Goal: Find specific page/section: Find specific page/section

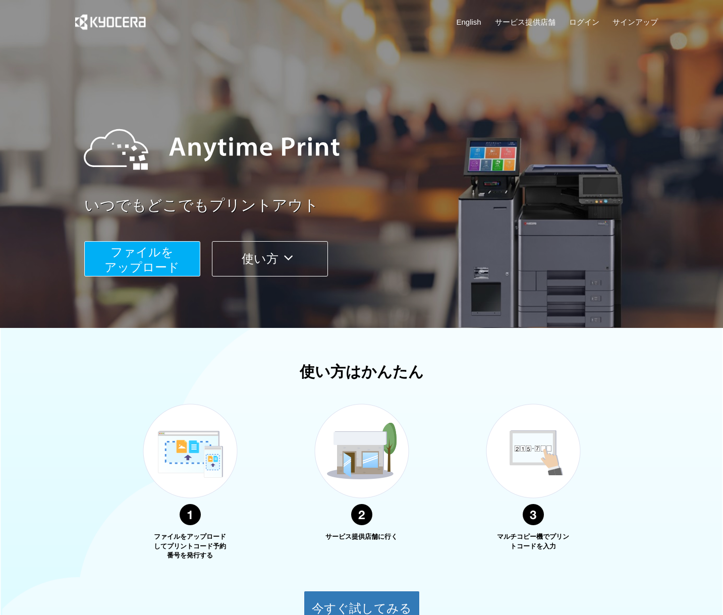
click at [154, 266] on span "ファイルを ​​アップロード" at bounding box center [141, 259] width 75 height 29
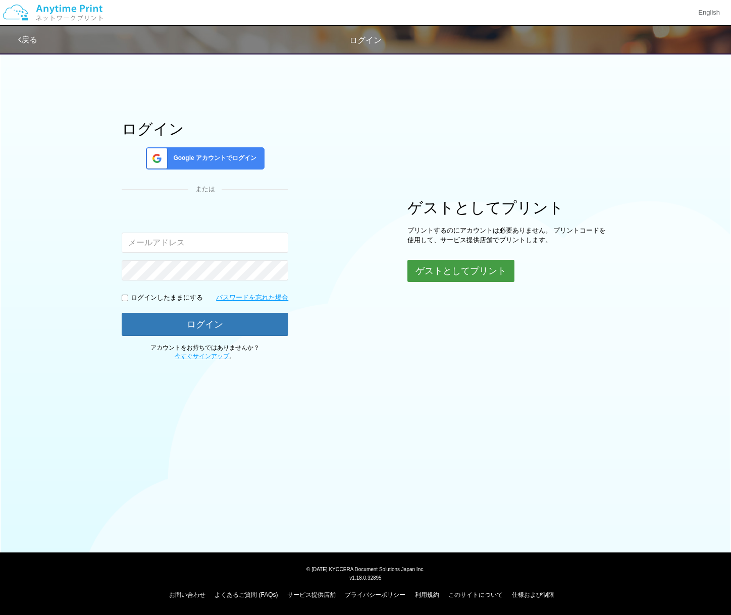
click at [449, 274] on button "ゲストとしてプリント" at bounding box center [460, 271] width 107 height 22
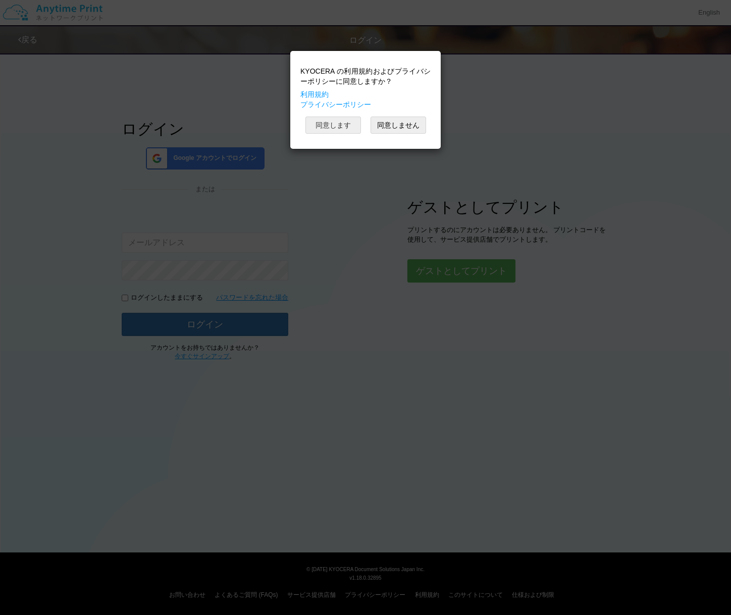
click at [352, 132] on button "同意します" at bounding box center [333, 125] width 56 height 17
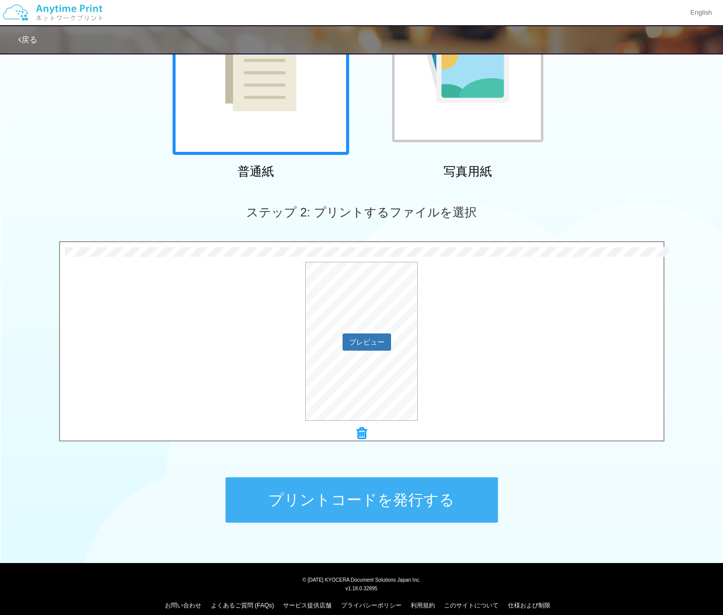
scroll to position [152, 0]
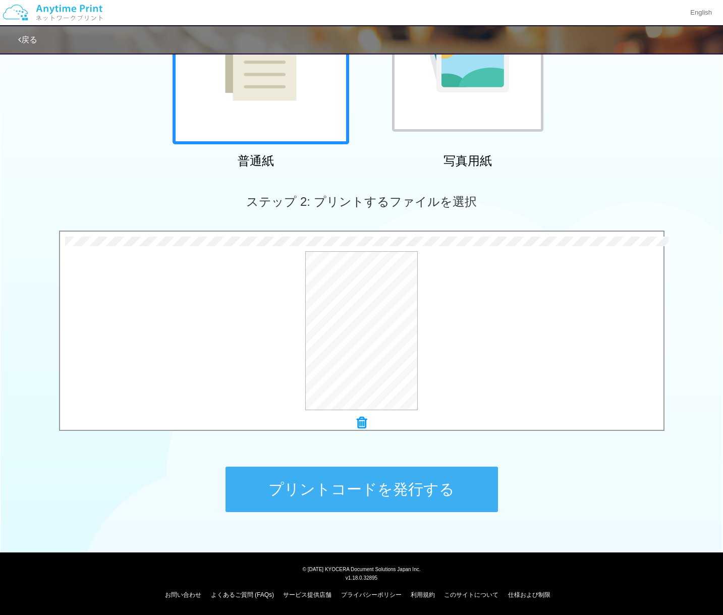
click at [350, 500] on button "プリントコードを発行する" at bounding box center [362, 489] width 273 height 45
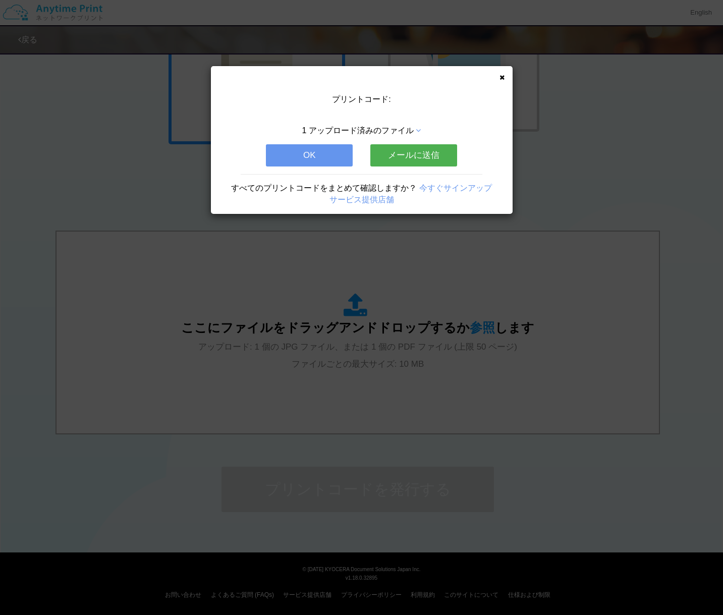
scroll to position [0, 0]
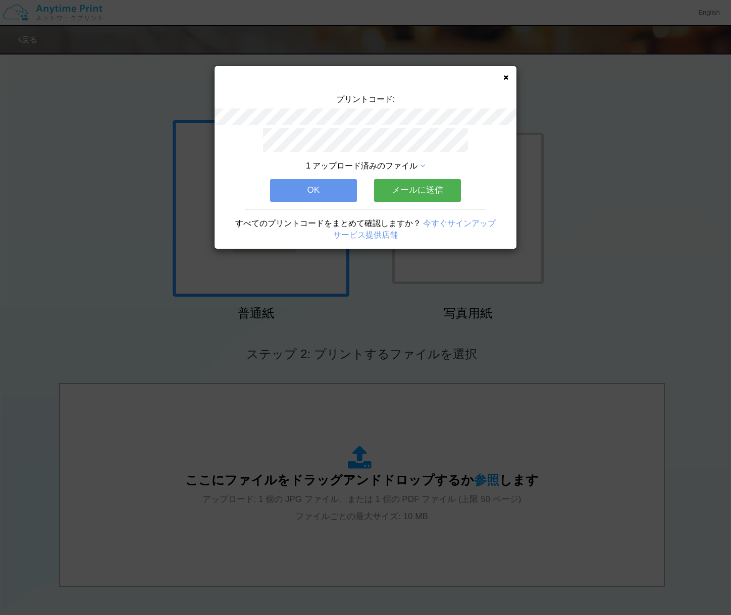
click at [310, 183] on button "OK" at bounding box center [313, 190] width 87 height 22
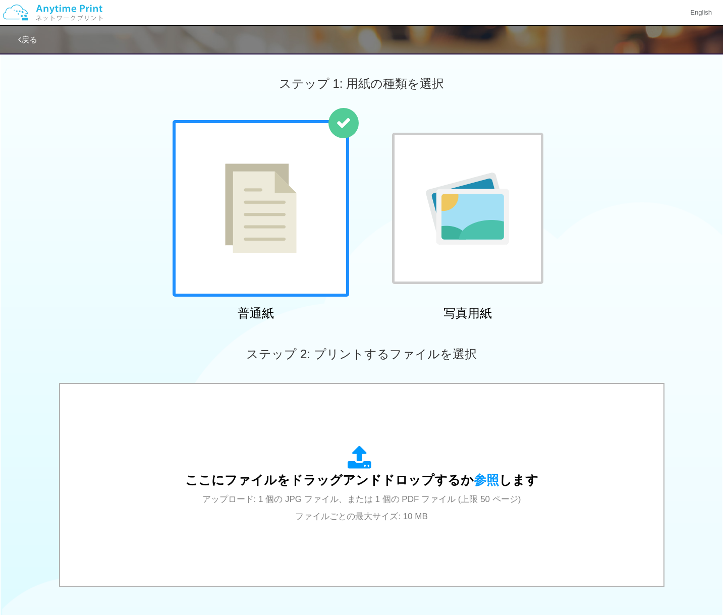
click at [566, 99] on div "ステップ 1: 用紙の種類を選択" at bounding box center [361, 83] width 723 height 73
drag, startPoint x: 63, startPoint y: 612, endPoint x: 63, endPoint y: 601, distance: 10.6
click at [63, 611] on div "ステップ 1: 用紙の種類を選択 普通紙 写真用紙 普通紙 写真用紙 previous next slide 1 of 2 comma.current.act…" at bounding box center [361, 370] width 723 height 647
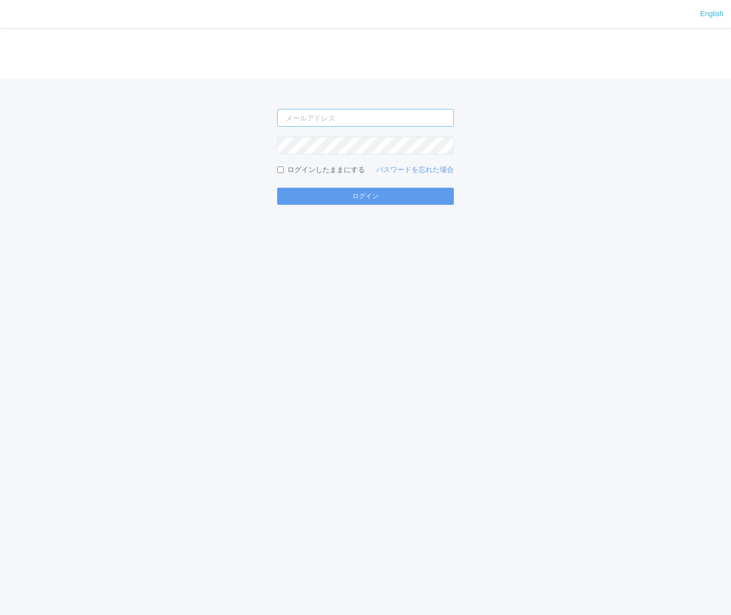
click at [345, 118] on input "email" at bounding box center [365, 118] width 177 height 18
type input "toshinari.miyata.z@dj.kyocera.com"
click at [277, 188] on button "ログイン" at bounding box center [365, 196] width 177 height 17
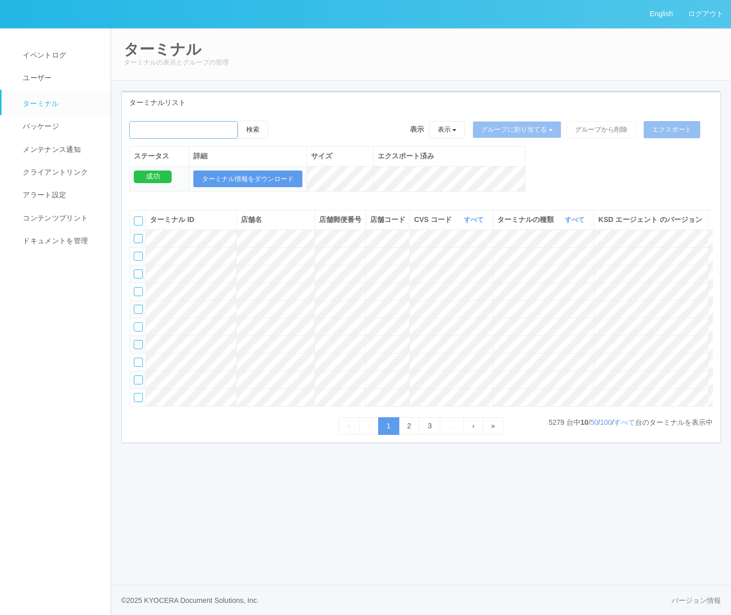
click at [196, 134] on input "emailSearch" at bounding box center [183, 130] width 109 height 18
type input "KDJ大阪1号店"
click at [250, 129] on button "検索" at bounding box center [253, 130] width 30 height 18
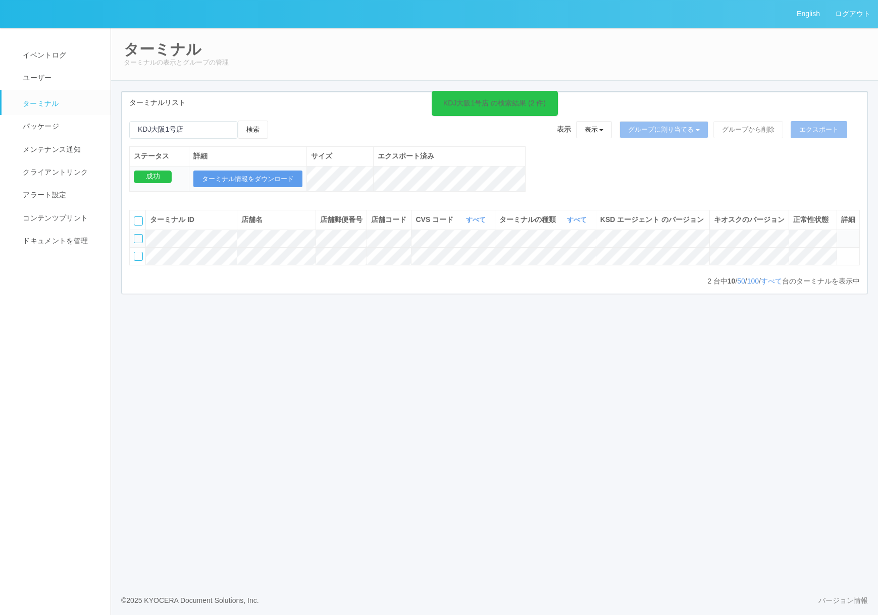
click at [730, 234] on icon at bounding box center [841, 234] width 0 height 0
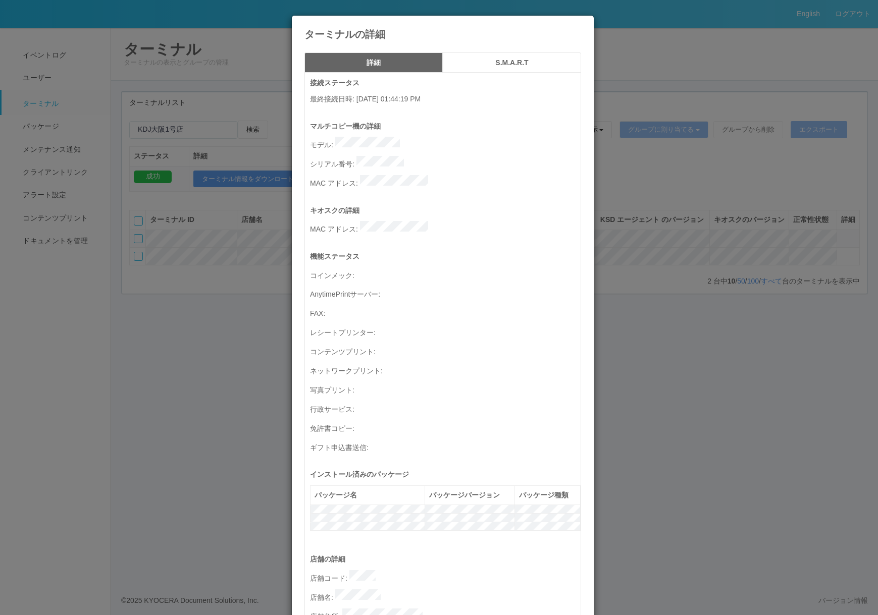
click at [684, 281] on div "ターミナルの詳細 詳細 S.M.A.R.T 接続ステータス 最終接続日時 : 08/20/2025 01:44:19 PM マルチコピー機の詳細 モデル : …" at bounding box center [439, 307] width 878 height 615
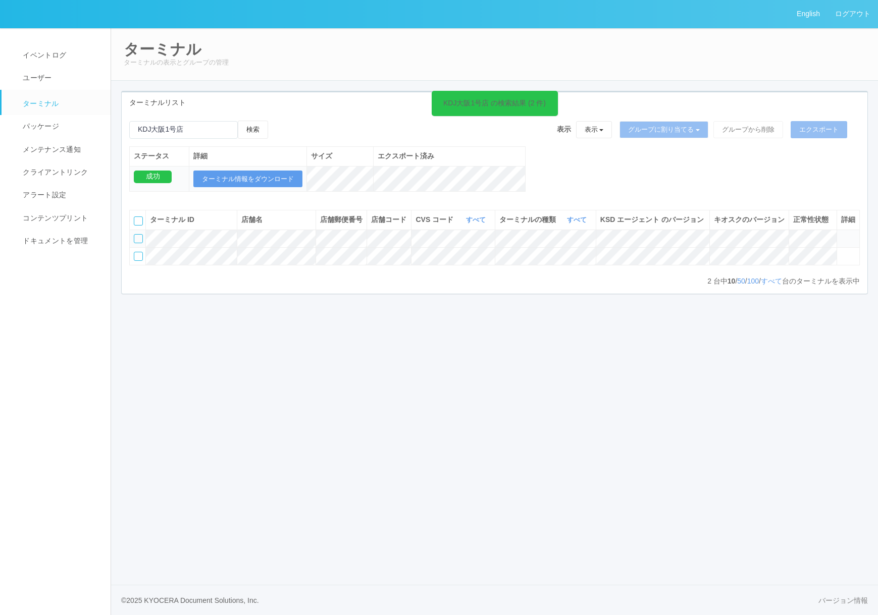
click at [730, 234] on icon at bounding box center [841, 234] width 0 height 0
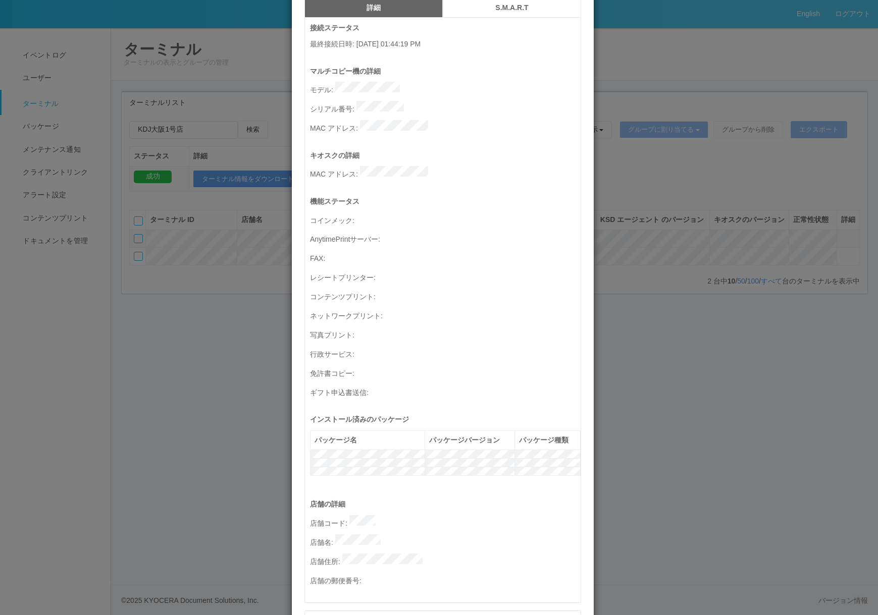
scroll to position [288, 0]
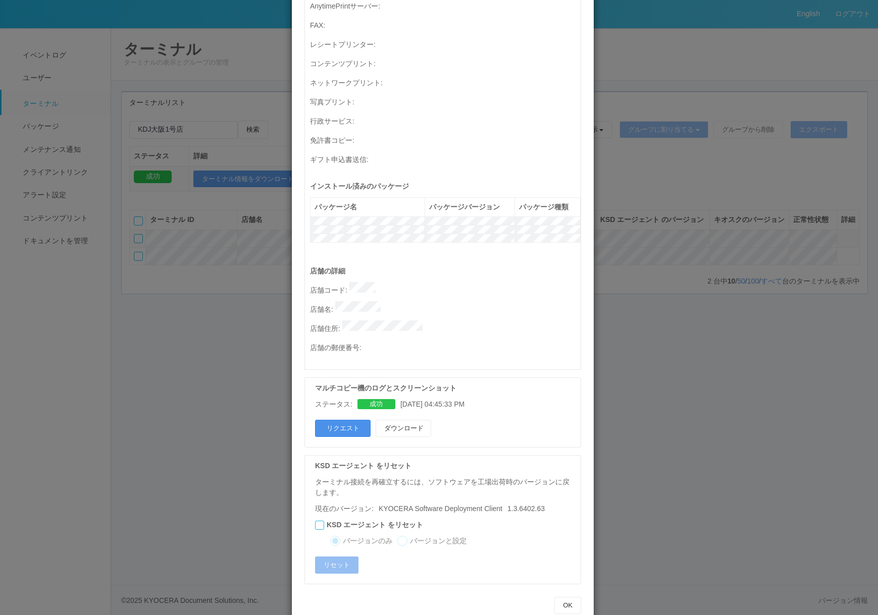
click at [351, 420] on button "リクエスト" at bounding box center [343, 428] width 56 height 17
click at [671, 410] on div "ターミナルの詳細 詳細 S.M.A.R.T 接続ステータス 最終接続日時 : [DATE] 01:44:19 PM マルチコピー機の詳細 モデル : シリアル…" at bounding box center [439, 307] width 878 height 615
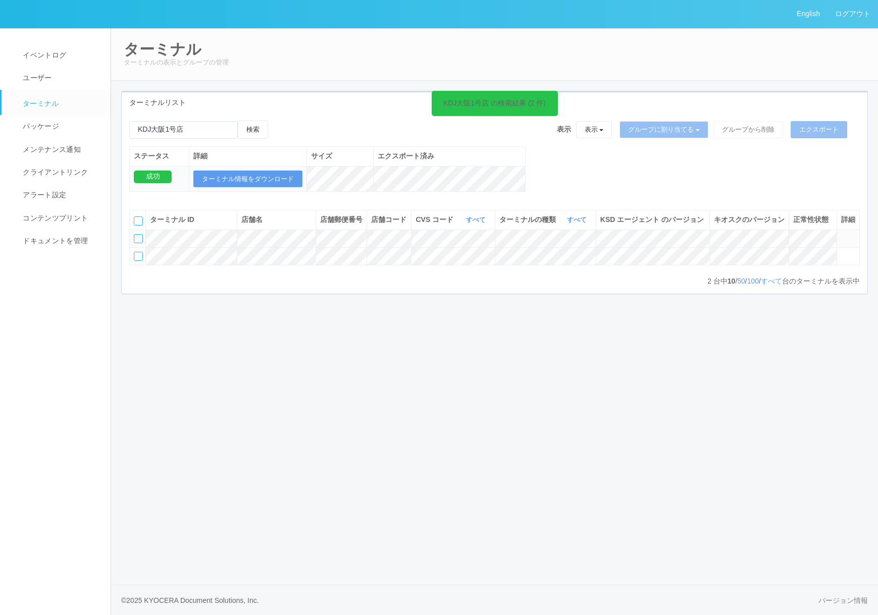
click at [675, 410] on div "English ログアウト イベントログ ユーザー ターミナル パッケージ メンテナンス通知 クライアントリンク アラート設定 コンテンツプリント ドキュメン…" at bounding box center [439, 307] width 878 height 615
click at [730, 234] on icon at bounding box center [841, 234] width 0 height 0
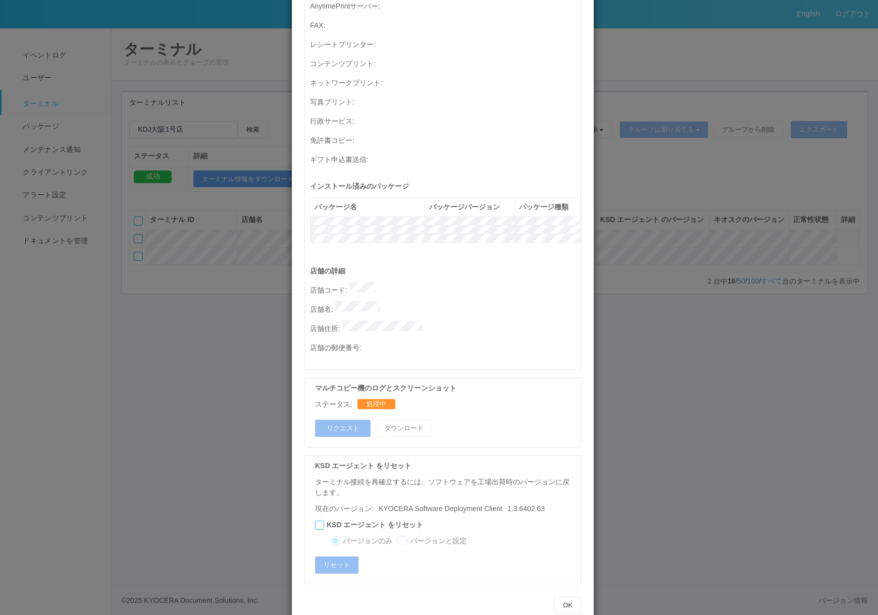
click at [223, 383] on div "ターミナルの詳細 詳細 S.M.A.R.T 接続ステータス 最終接続日時 : [DATE] 01:44:19 PM マルチコピー機の詳細 モデル : シリアル…" at bounding box center [439, 307] width 878 height 615
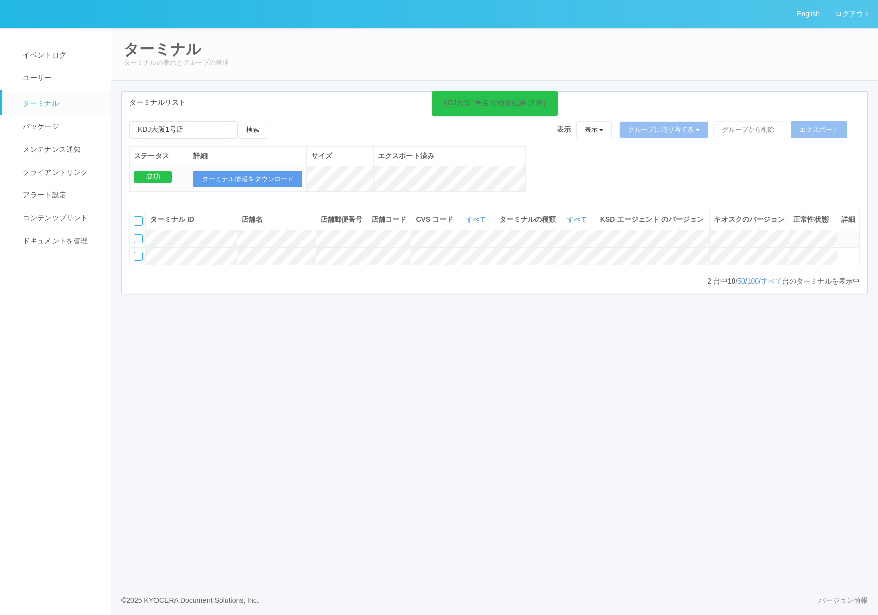
click at [222, 385] on div "English ログアウト イベントログ ユーザー ターミナル パッケージ メンテナンス通知 クライアントリンク アラート設定 コンテンツプリント ドキュメン…" at bounding box center [439, 307] width 878 height 615
click at [258, 130] on button "検索" at bounding box center [253, 130] width 30 height 18
click at [453, 388] on div "English ログアウト イベントログ ユーザー ターミナル パッケージ メンテナンス通知 クライアントリンク アラート設定 コンテンツプリント ドキュメン…" at bounding box center [439, 307] width 878 height 615
click at [730, 234] on icon at bounding box center [841, 234] width 0 height 0
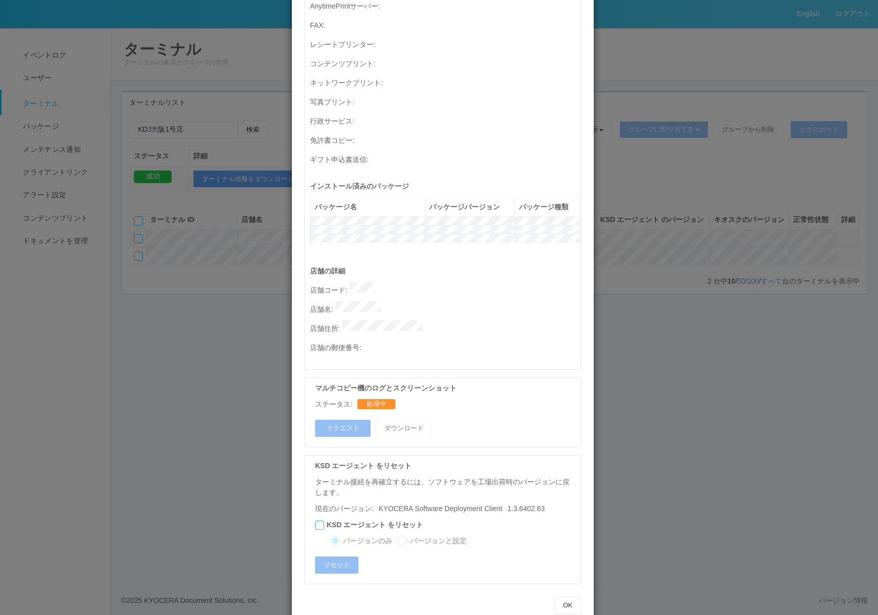
click at [171, 415] on div "ターミナルの詳細 詳細 S.M.A.R.T 接続ステータス 最終接続日時 : [DATE] 01:44:19 PM マルチコピー機の詳細 モデル : シリアル…" at bounding box center [439, 307] width 878 height 615
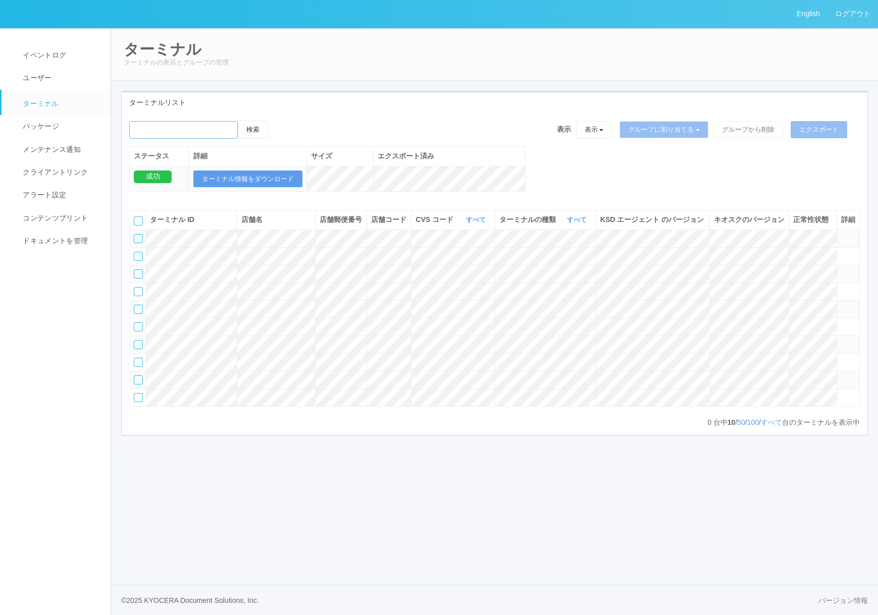
click at [177, 125] on input "emailSearch" at bounding box center [183, 130] width 109 height 18
type input "KDJ大阪1号店"
click at [261, 132] on button "検索" at bounding box center [253, 130] width 30 height 18
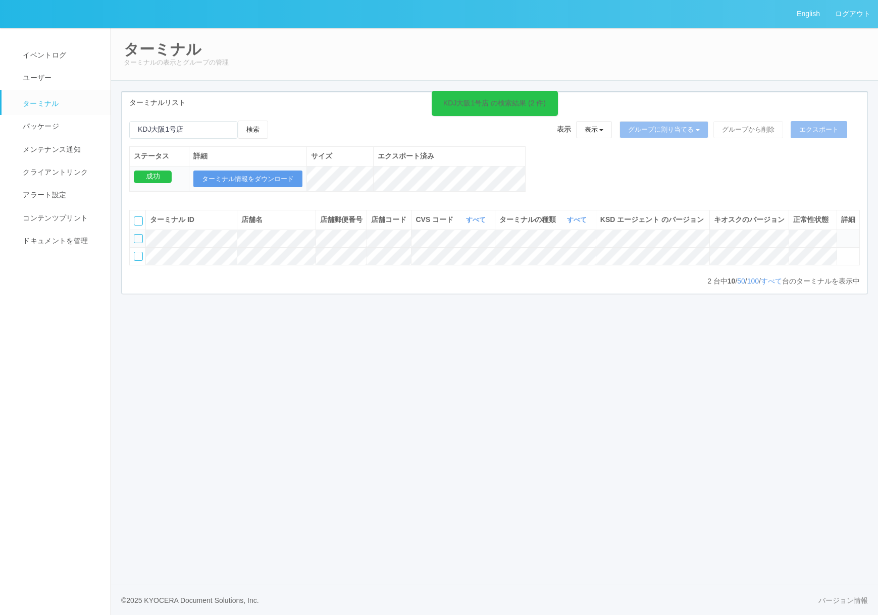
click at [841, 234] on icon at bounding box center [841, 234] width 0 height 0
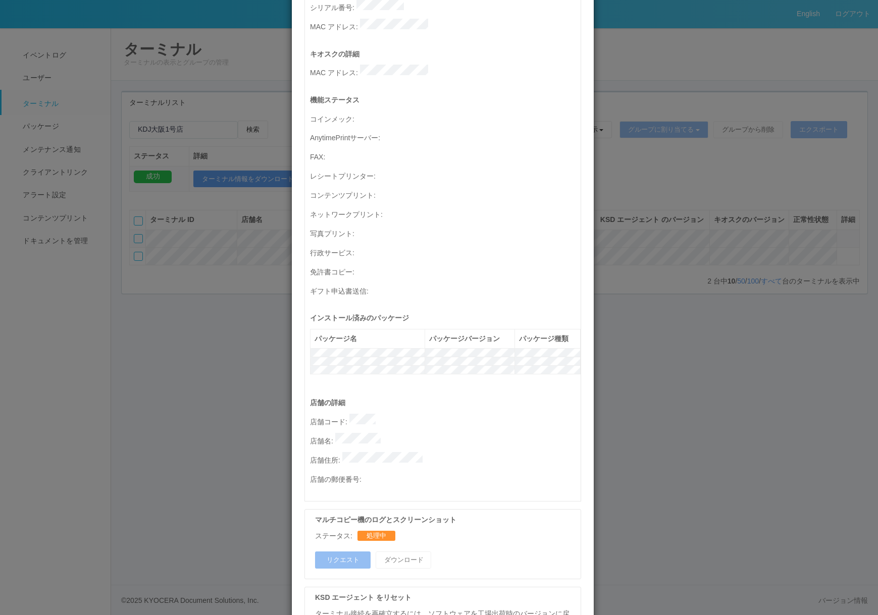
scroll to position [288, 0]
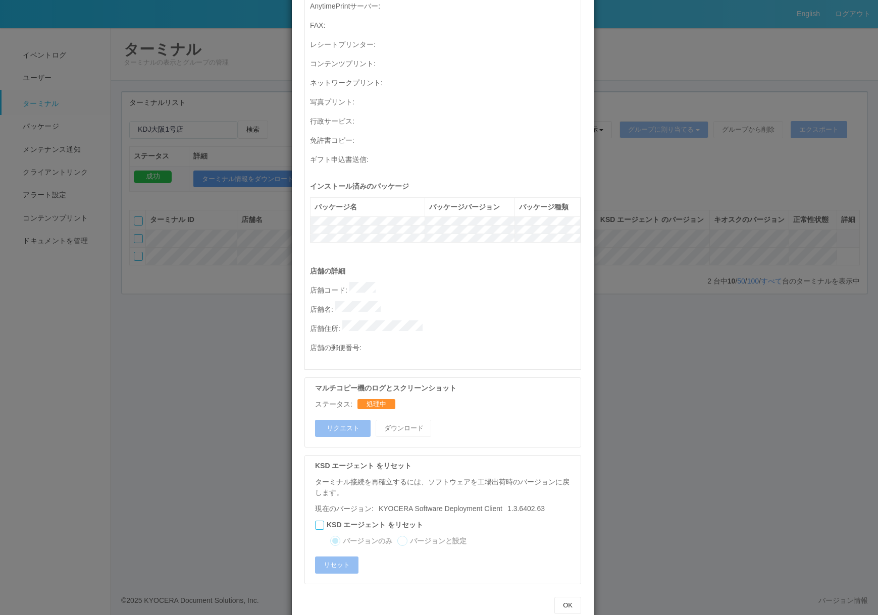
click at [681, 357] on div "ターミナルの詳細 詳細 S.M.A.R.T 接続ステータス 最終接続日時 : [DATE] 01:44:19 PM マルチコピー機の詳細 モデル : シリアル…" at bounding box center [439, 307] width 878 height 615
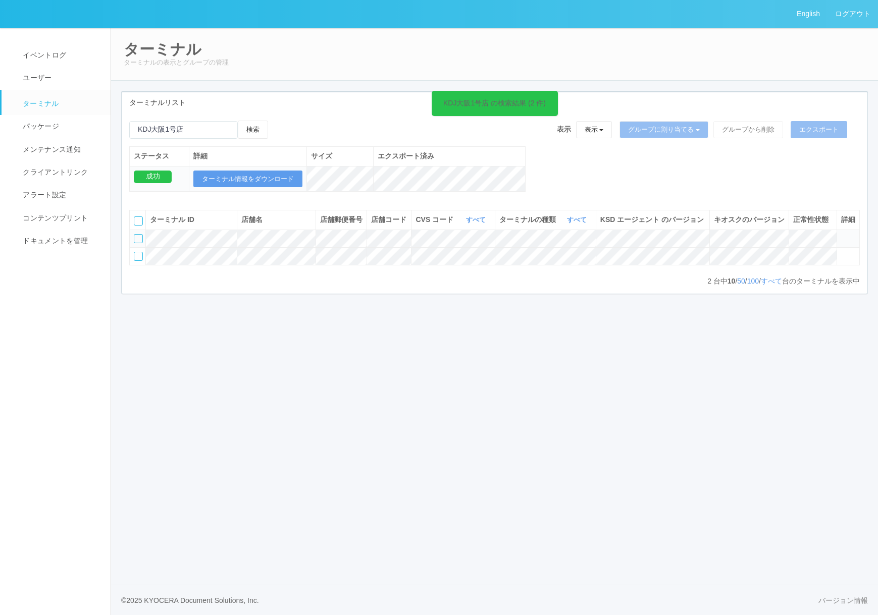
click at [161, 360] on div "English ログアウト イベントログ ユーザー ターミナル パッケージ メンテナンス通知 クライアントリンク アラート設定 コンテンツプリント ドキュメン…" at bounding box center [439, 307] width 878 height 615
click at [841, 234] on icon at bounding box center [841, 234] width 0 height 0
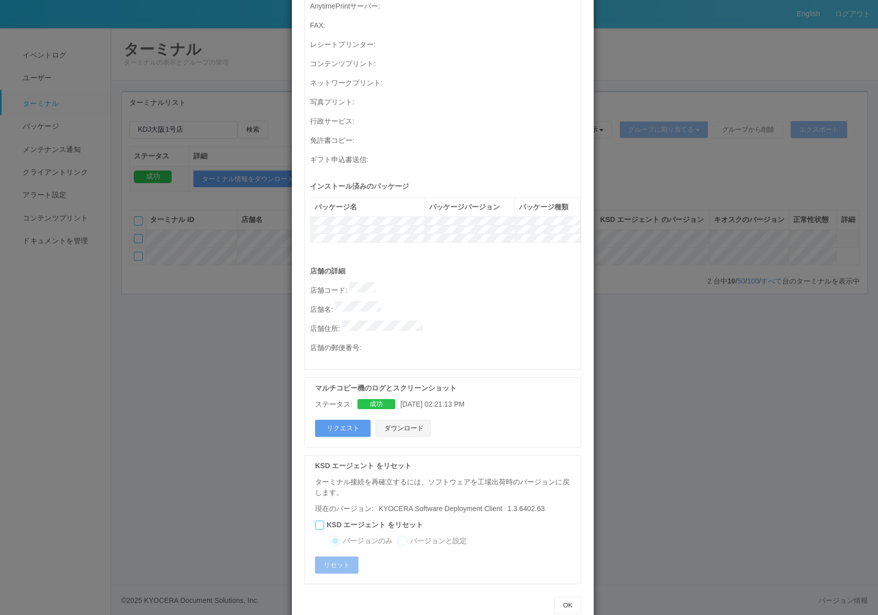
click at [395, 420] on button "ダウンロード" at bounding box center [403, 428] width 56 height 17
